Goal: Obtain resource: Download file/media

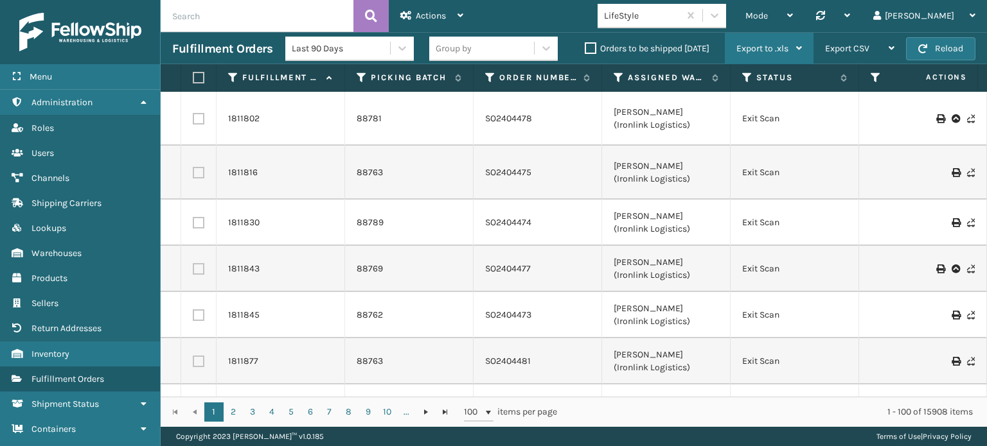
click at [802, 48] on div "Export to .xls Use ship by date Starting shipping date Ending shipping date Sav…" at bounding box center [769, 49] width 89 height 32
click at [796, 53] on div "Export to .xls" at bounding box center [769, 49] width 66 height 32
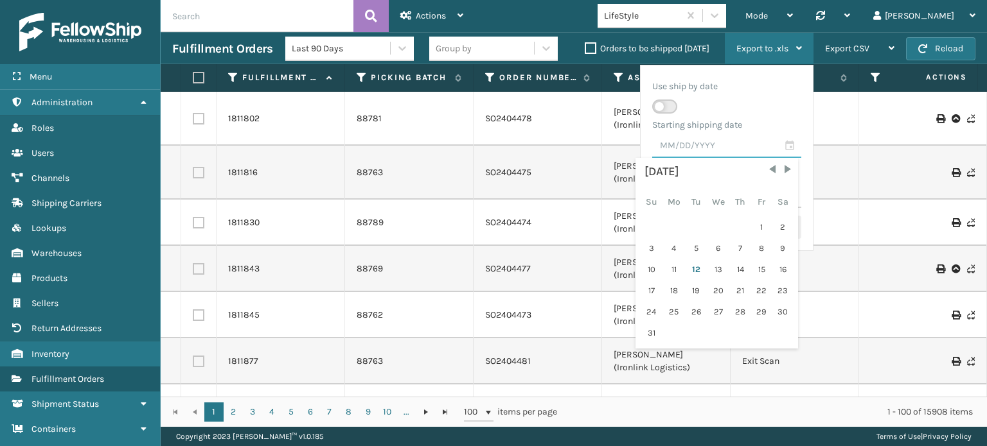
click at [788, 149] on input "text" at bounding box center [726, 146] width 149 height 23
click at [769, 164] on span "Previous Month" at bounding box center [772, 169] width 13 height 13
click at [686, 222] on div "1" at bounding box center [695, 227] width 19 height 19
type input "[DATE]"
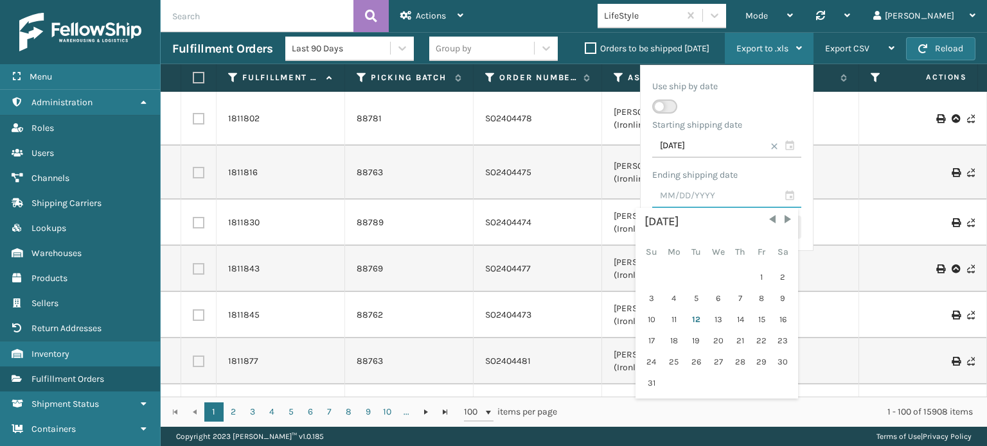
click at [791, 197] on input "text" at bounding box center [726, 196] width 149 height 23
click at [766, 222] on span "Previous Month" at bounding box center [772, 219] width 13 height 13
click at [744, 356] on div "31" at bounding box center [739, 362] width 19 height 19
type input "[DATE]"
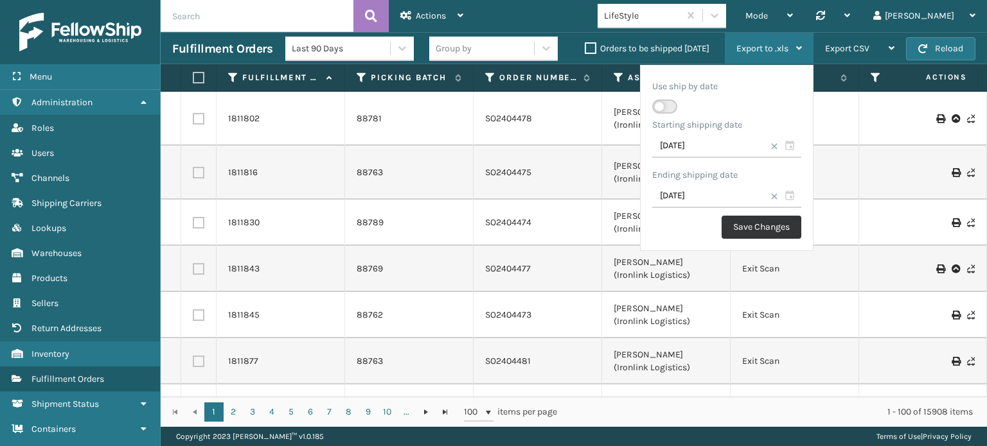
click at [758, 226] on button "Save Changes" at bounding box center [761, 227] width 80 height 23
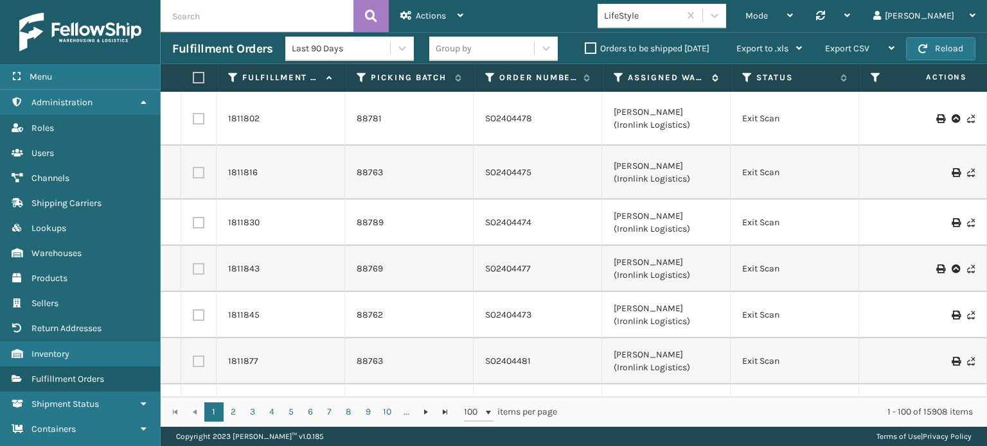
click at [780, 10] on div "Mode Regular Mode Picking Mode Labeling Mode Palletizing Mode Exit Scan Mode" at bounding box center [769, 16] width 71 height 32
click at [617, 75] on icon at bounding box center [618, 78] width 10 height 12
click at [619, 74] on icon at bounding box center [618, 78] width 10 height 12
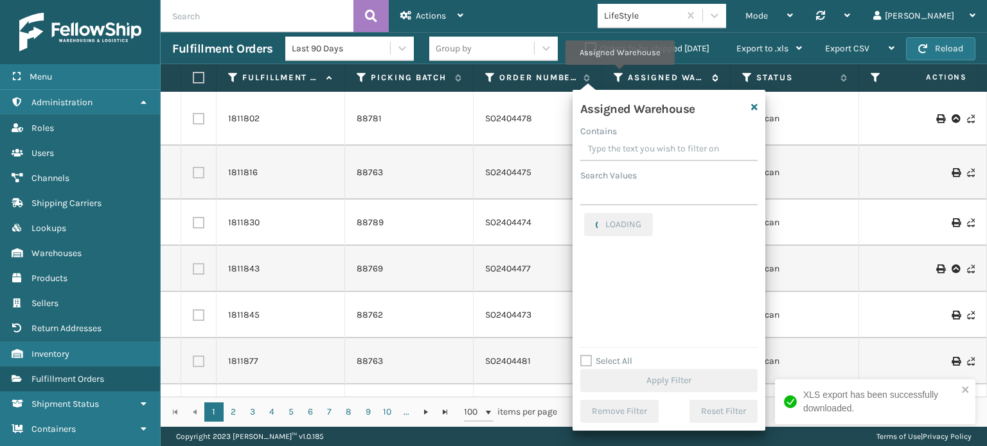
scroll to position [0, 55]
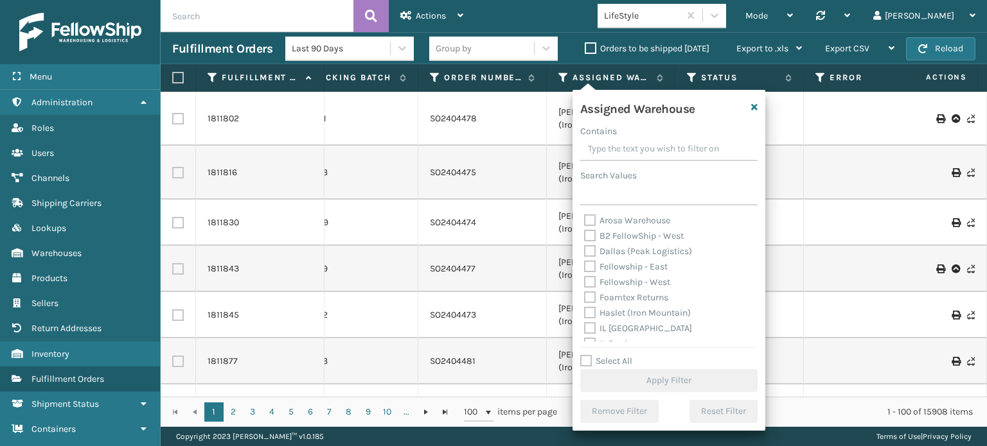
click at [588, 263] on label "Fellowship - East" at bounding box center [625, 266] width 83 height 11
click at [584, 263] on input "Fellowship - East" at bounding box center [584, 263] width 1 height 8
checkbox input "true"
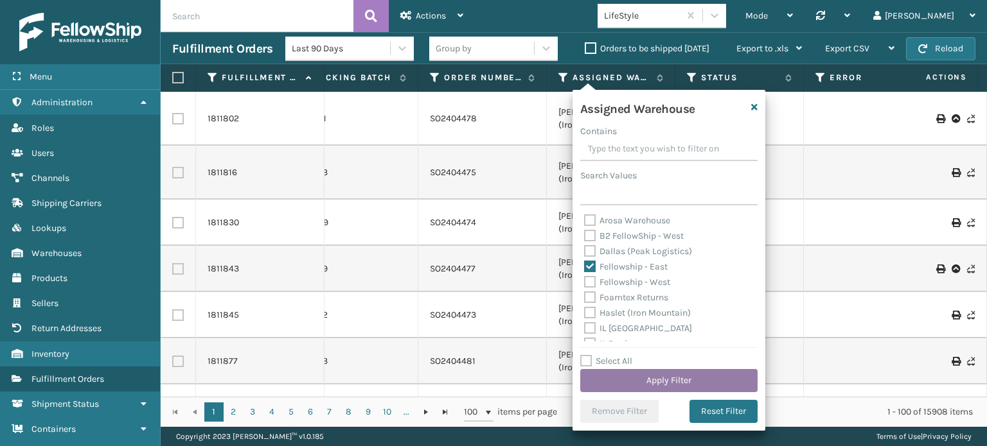
click at [642, 375] on button "Apply Filter" at bounding box center [668, 380] width 177 height 23
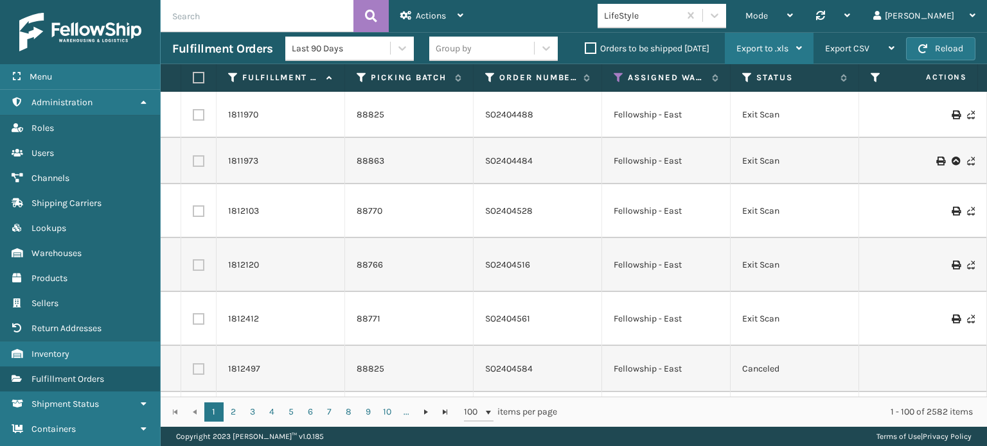
click at [799, 54] on div "Export to .xls" at bounding box center [769, 49] width 66 height 32
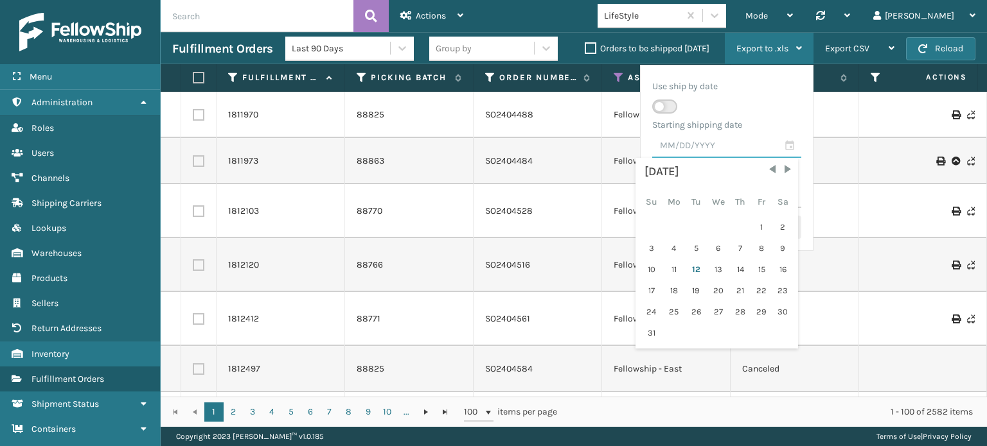
click at [785, 144] on input "text" at bounding box center [726, 146] width 149 height 23
click at [769, 169] on span "Previous Month" at bounding box center [772, 169] width 13 height 13
click at [697, 219] on div "1" at bounding box center [695, 227] width 19 height 19
type input "[DATE]"
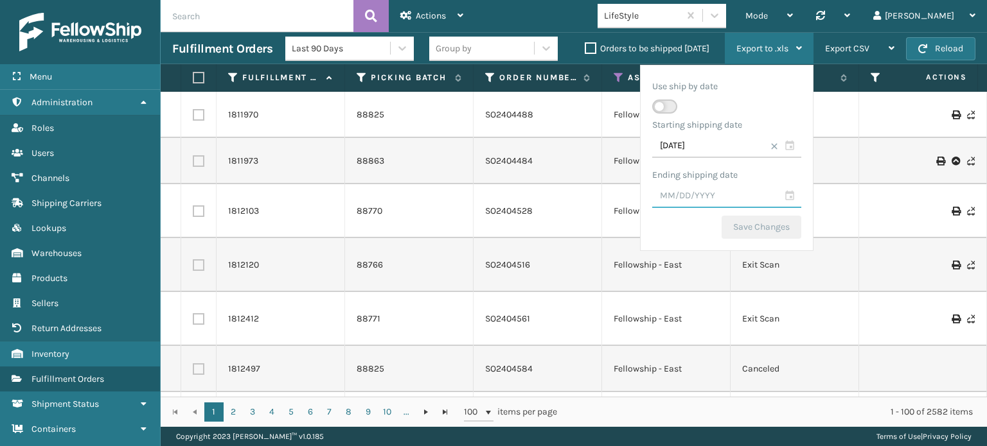
click at [791, 198] on input "text" at bounding box center [726, 196] width 149 height 23
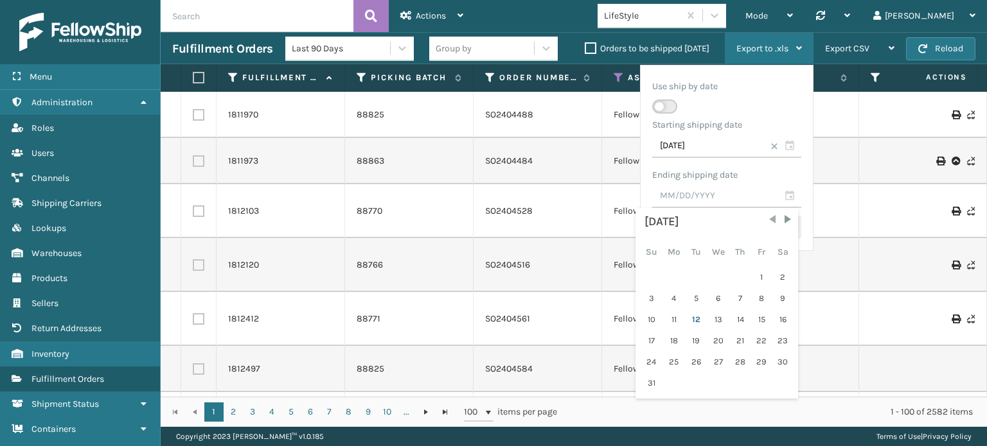
click at [769, 223] on span "Previous Month" at bounding box center [772, 219] width 13 height 13
click at [734, 362] on div "31" at bounding box center [739, 362] width 19 height 19
type input "[DATE]"
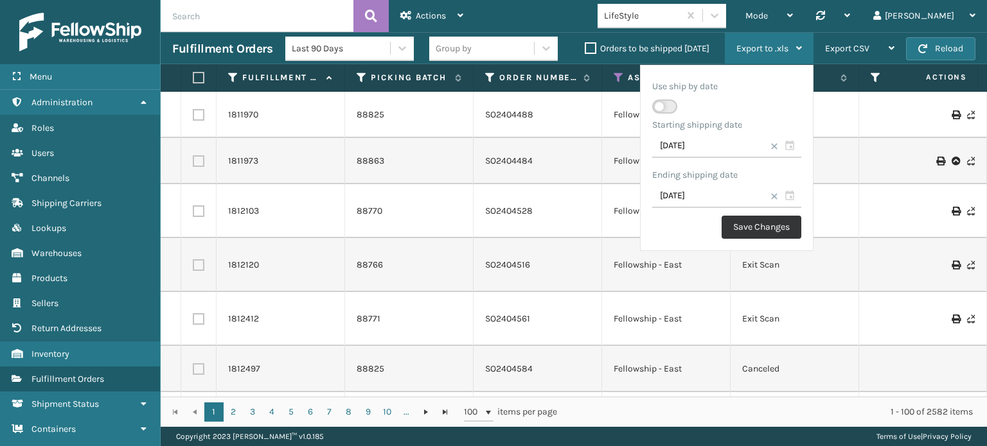
click at [748, 223] on button "Save Changes" at bounding box center [761, 227] width 80 height 23
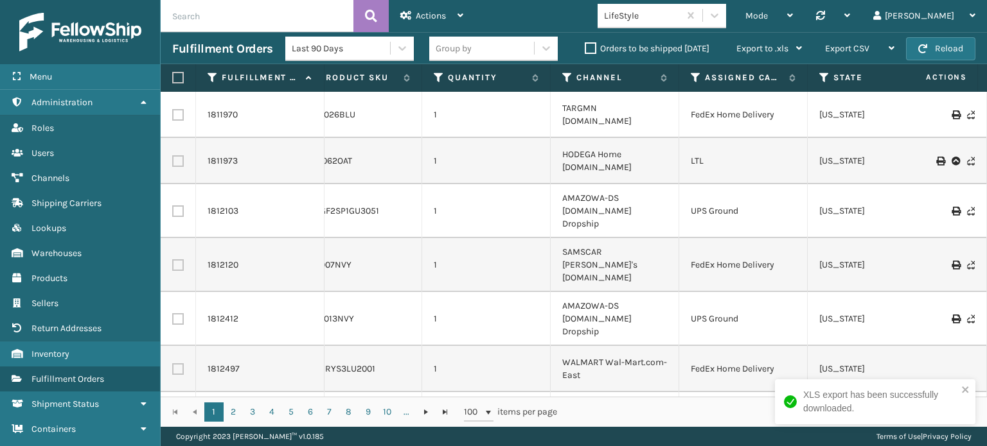
scroll to position [0, 936]
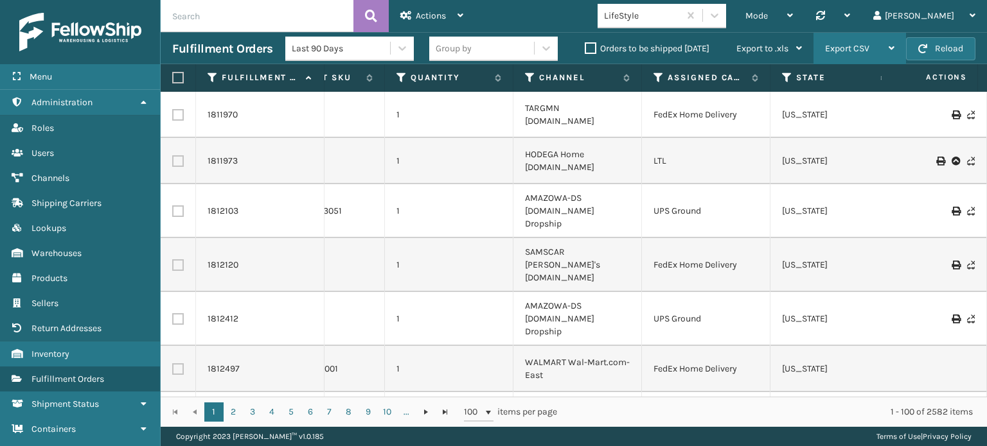
click at [888, 48] on div "Export CSV" at bounding box center [859, 49] width 69 height 32
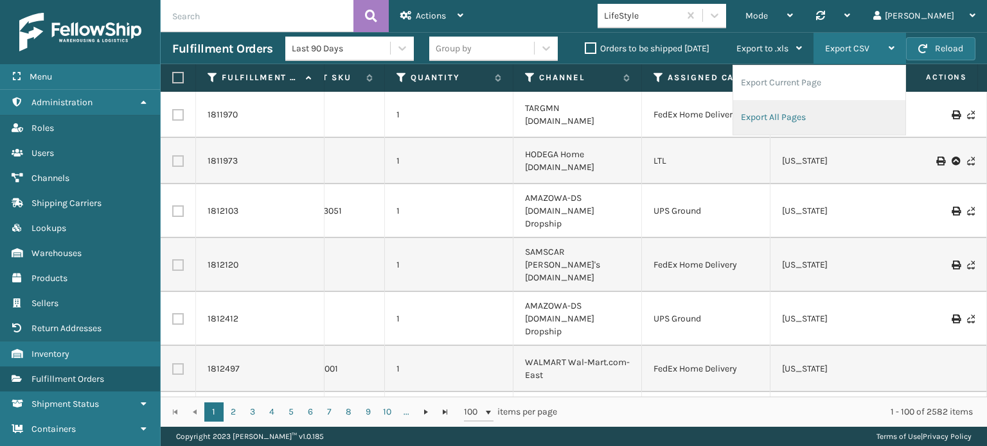
click at [807, 111] on li "Export All Pages" at bounding box center [819, 117] width 172 height 35
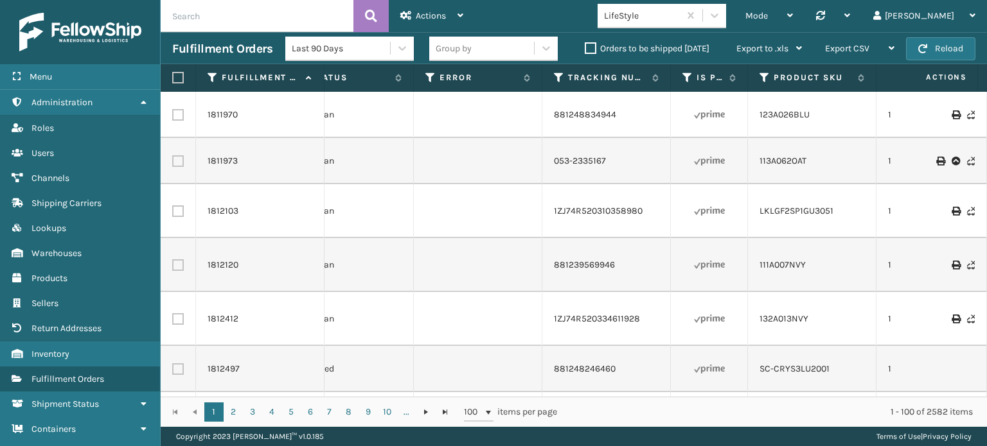
scroll to position [0, 420]
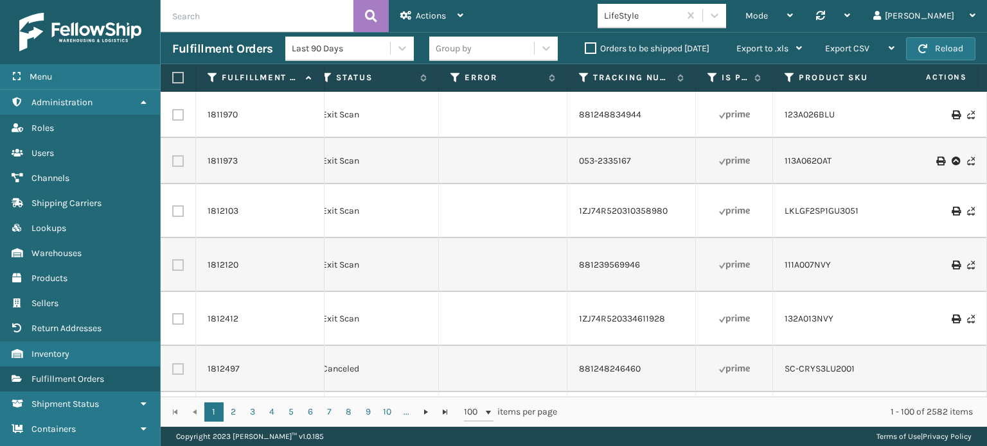
click at [881, 82] on th "Actions" at bounding box center [929, 78] width 96 height 28
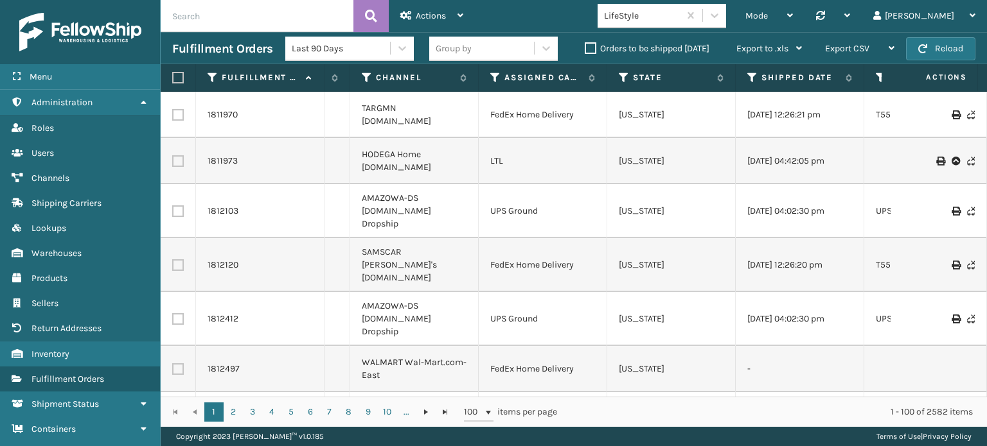
scroll to position [0, 1210]
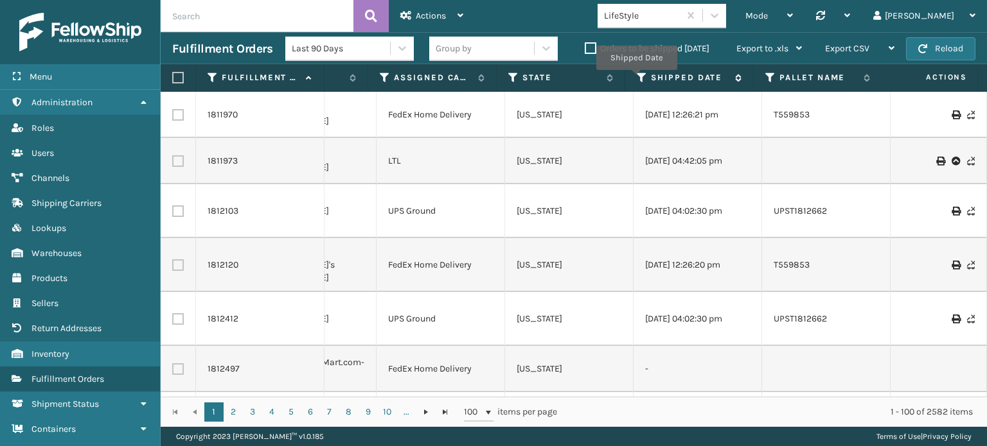
click at [639, 78] on icon at bounding box center [642, 78] width 10 height 12
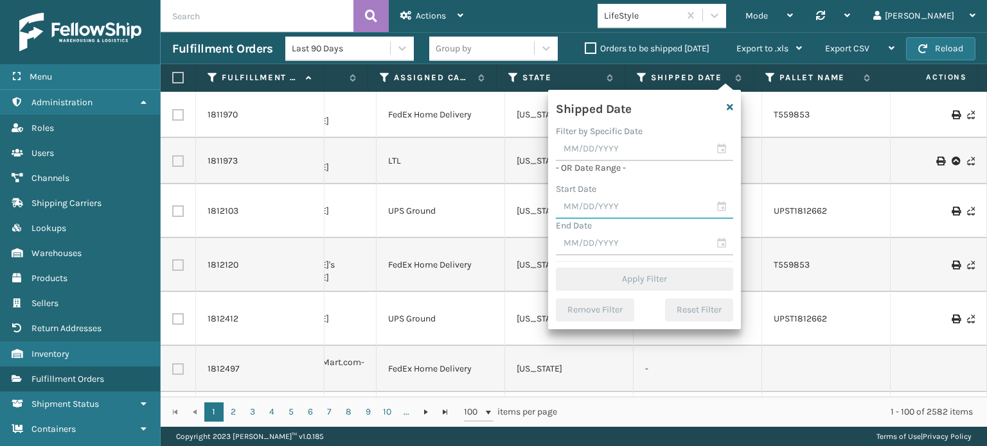
click at [723, 212] on input "text" at bounding box center [644, 207] width 177 height 23
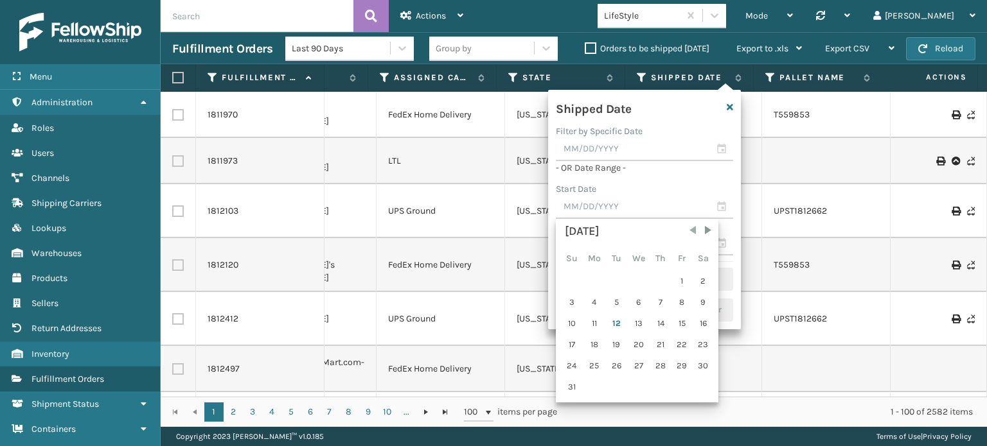
click at [691, 233] on span "Previous Month" at bounding box center [692, 230] width 13 height 13
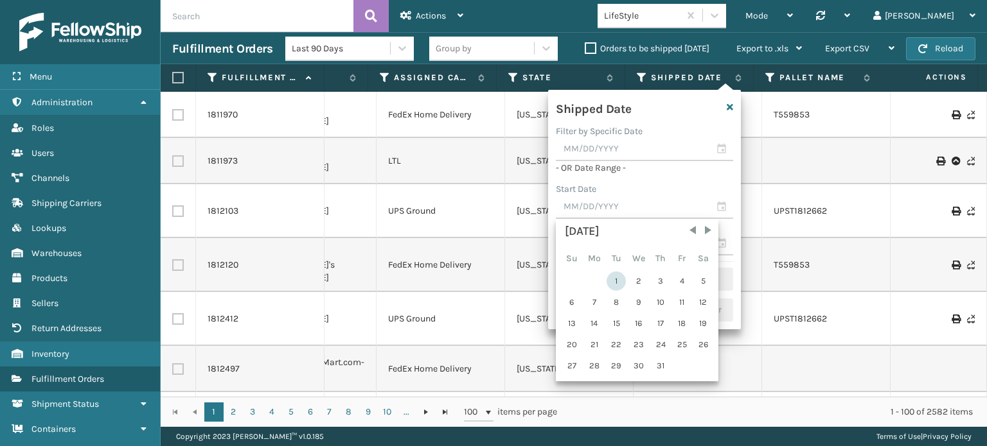
click at [619, 279] on div "1" at bounding box center [615, 281] width 19 height 19
type input "[DATE]"
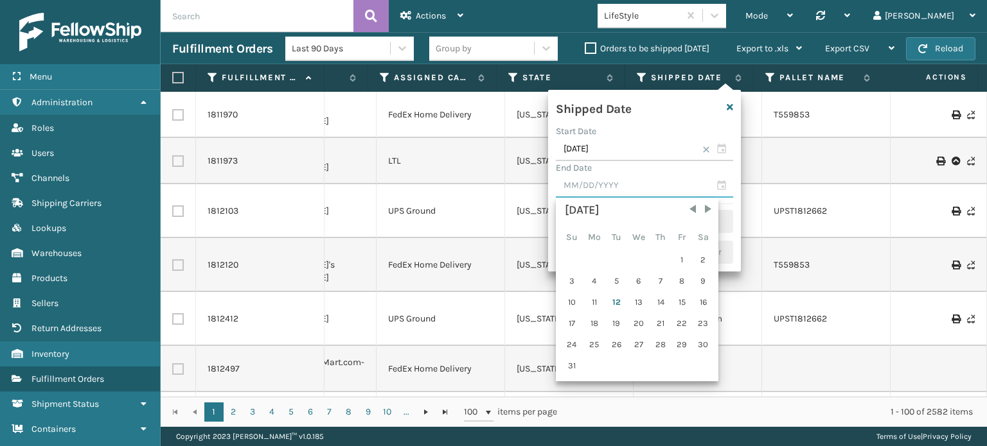
click at [717, 186] on input "text" at bounding box center [644, 186] width 177 height 23
click at [686, 206] on span "Previous Month" at bounding box center [692, 209] width 13 height 13
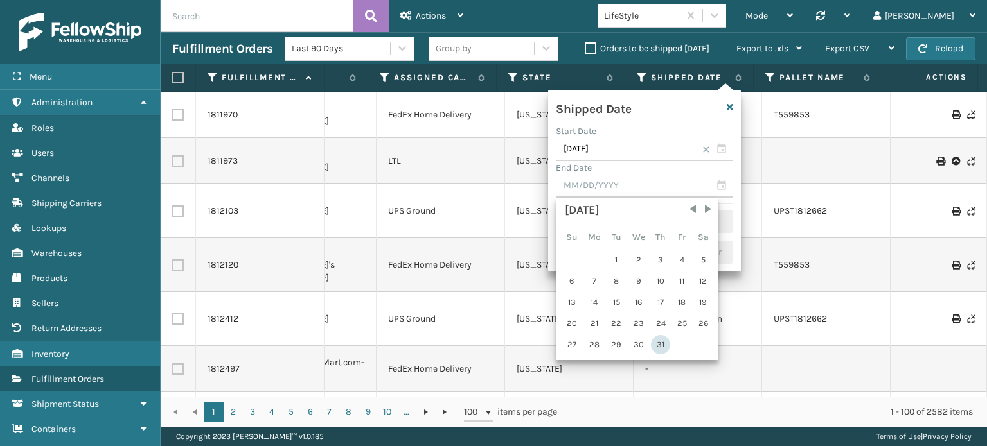
click at [656, 340] on div "31" at bounding box center [660, 344] width 19 height 19
type input "[DATE]"
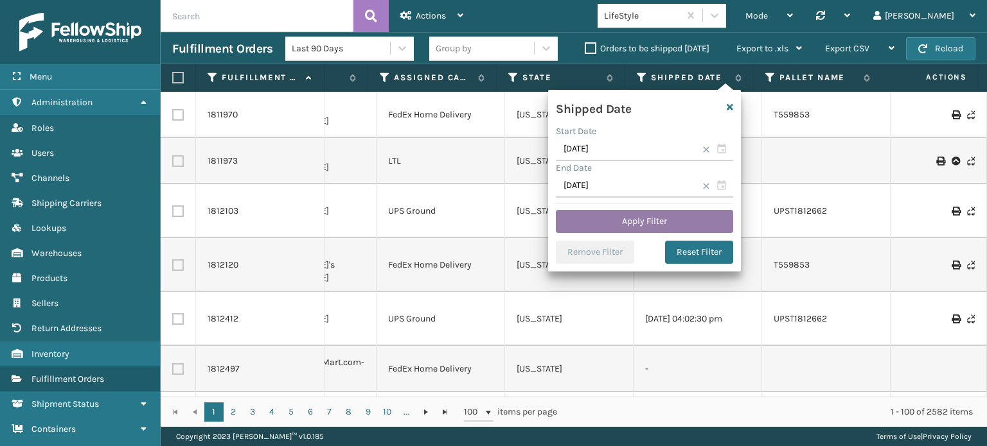
click at [649, 231] on button "Apply Filter" at bounding box center [644, 221] width 177 height 23
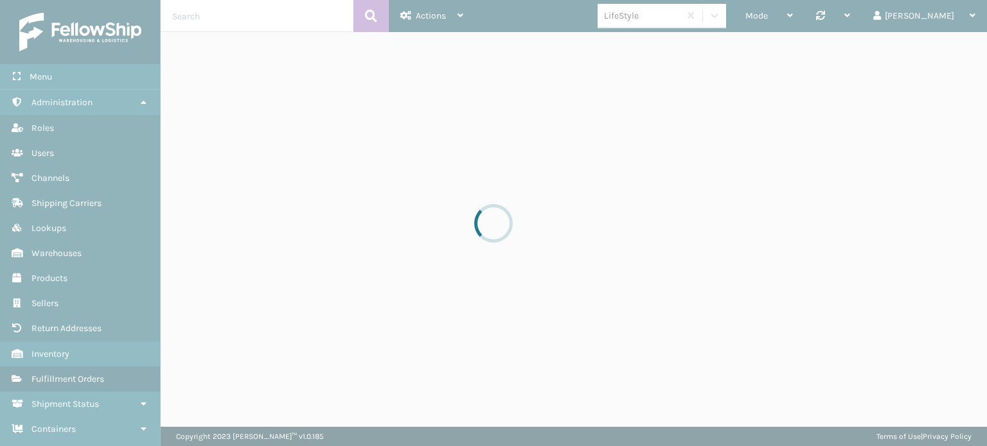
click at [653, 213] on div at bounding box center [493, 223] width 987 height 446
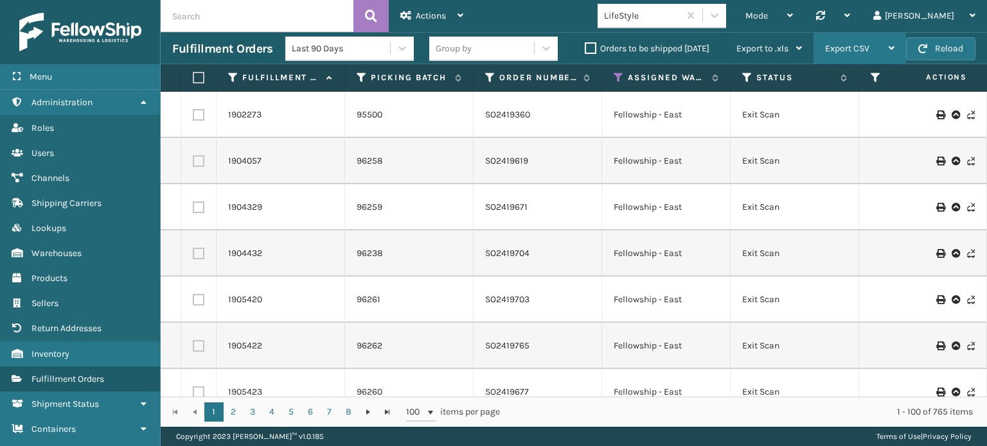
click at [890, 42] on div "Export CSV" at bounding box center [859, 49] width 69 height 32
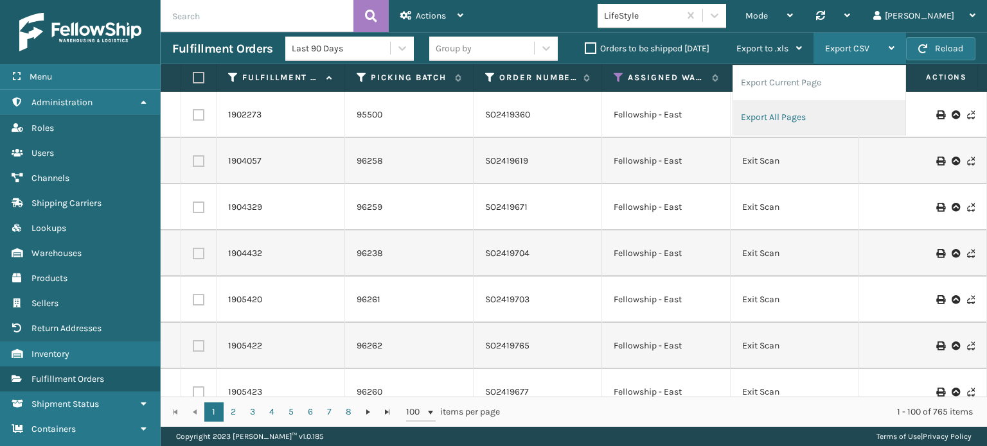
click at [808, 116] on li "Export All Pages" at bounding box center [819, 117] width 172 height 35
